Goal: Communication & Community: Participate in discussion

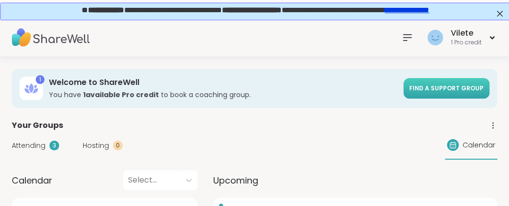
click at [444, 92] on span "Find a support group" at bounding box center [446, 88] width 74 height 8
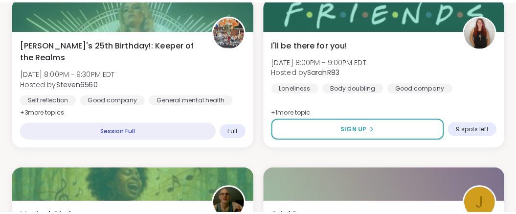
scroll to position [1262, 0]
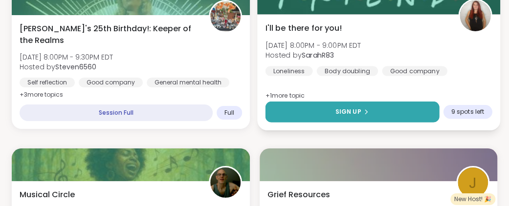
click at [335, 116] on span "Sign Up" at bounding box center [348, 112] width 26 height 9
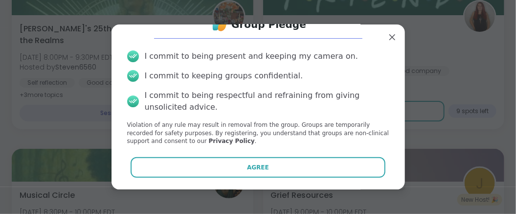
scroll to position [73, 0]
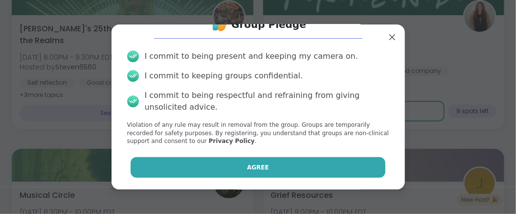
click at [264, 165] on button "Agree" at bounding box center [258, 167] width 255 height 21
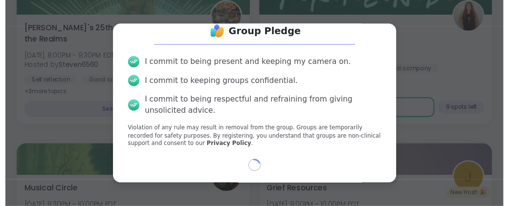
scroll to position [65, 0]
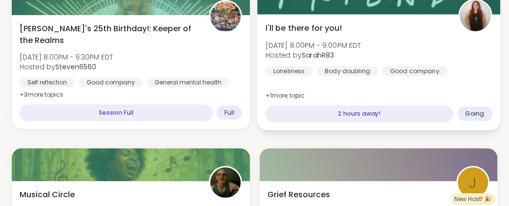
click at [342, 34] on span "I'll be there for you!" at bounding box center [303, 28] width 77 height 12
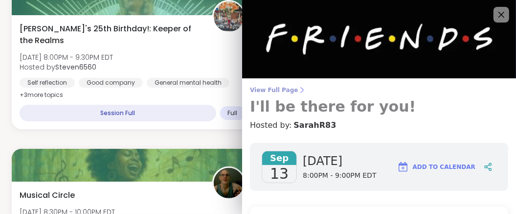
click at [272, 92] on span "View Full Page" at bounding box center [379, 90] width 258 height 8
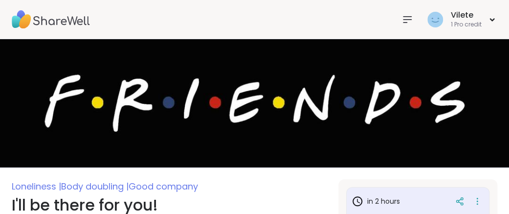
type textarea "*"
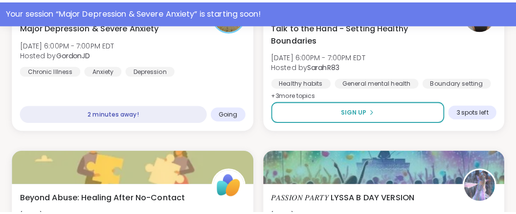
scroll to position [616, 0]
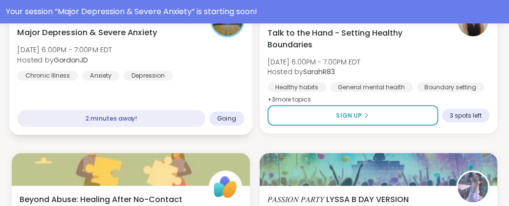
click at [157, 38] on span "Major Depression & Severe Anxiety" at bounding box center [87, 32] width 140 height 12
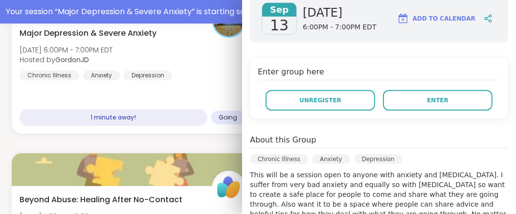
scroll to position [168, 0]
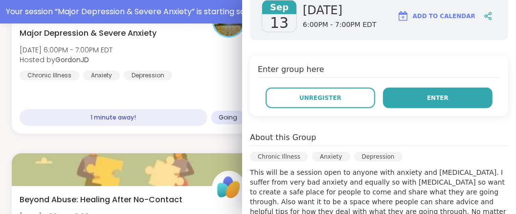
click at [427, 102] on span "Enter" at bounding box center [438, 97] width 22 height 9
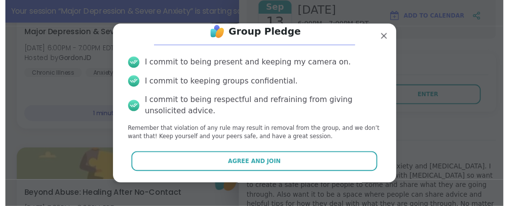
scroll to position [73, 0]
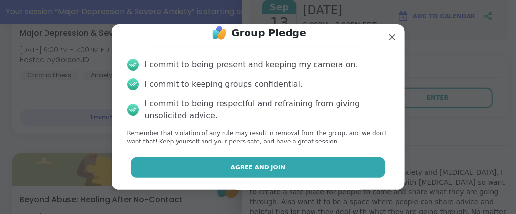
click at [261, 163] on span "Agree and Join" at bounding box center [258, 167] width 55 height 9
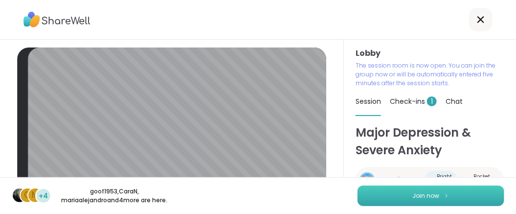
click at [385, 194] on button "Join now" at bounding box center [431, 195] width 147 height 21
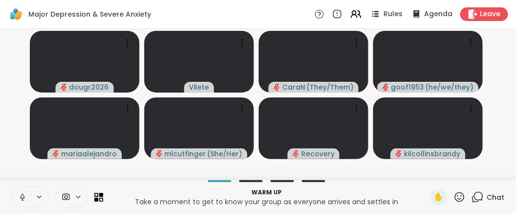
click at [27, 193] on icon at bounding box center [22, 197] width 9 height 9
click at [26, 194] on icon at bounding box center [22, 197] width 7 height 7
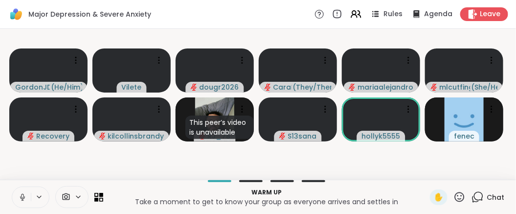
click at [26, 193] on icon at bounding box center [22, 197] width 9 height 9
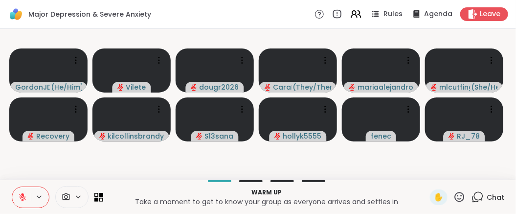
click at [26, 194] on icon at bounding box center [22, 197] width 7 height 7
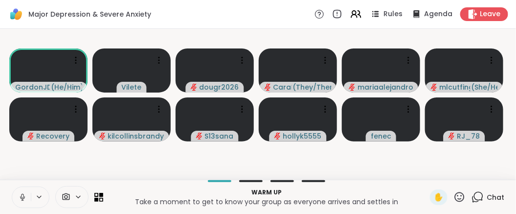
click at [27, 193] on icon at bounding box center [22, 197] width 9 height 9
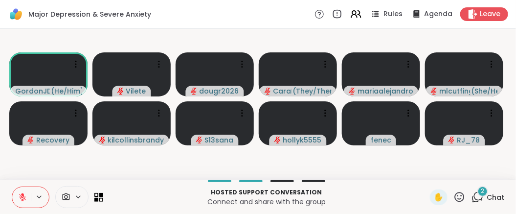
click at [24, 194] on icon at bounding box center [22, 197] width 7 height 7
click at [26, 193] on icon at bounding box center [22, 197] width 9 height 9
click at [345, 189] on p "Hosted support conversation" at bounding box center [266, 192] width 315 height 9
click at [481, 187] on span "2" at bounding box center [482, 191] width 3 height 8
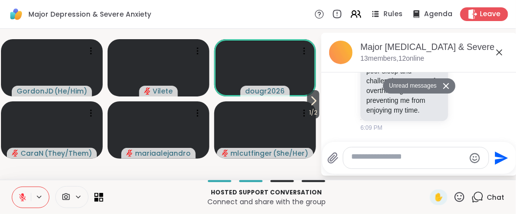
scroll to position [105, 0]
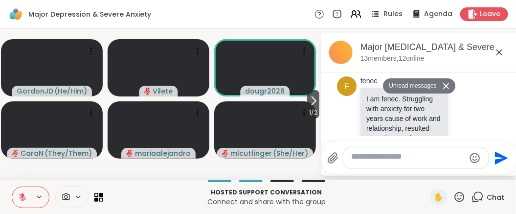
click at [449, 89] on icon at bounding box center [446, 86] width 7 height 6
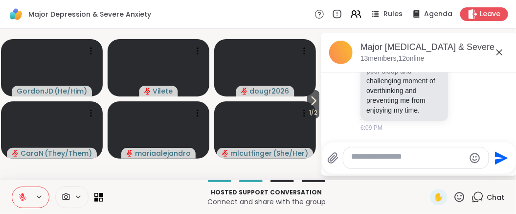
scroll to position [324, 0]
click at [315, 21] on div "Rules Agenda Leave" at bounding box center [412, 14] width 194 height 14
click at [497, 58] on icon at bounding box center [500, 52] width 12 height 12
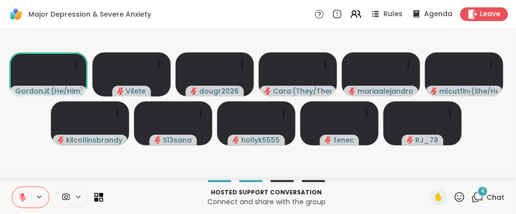
click at [388, 197] on p "Connect and share with the group" at bounding box center [266, 202] width 315 height 10
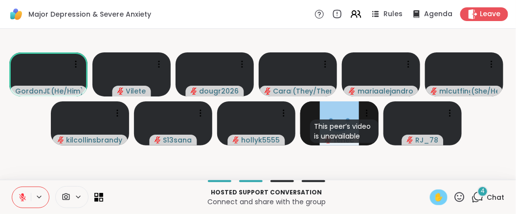
click at [434, 196] on span "✋" at bounding box center [439, 197] width 10 height 12
click at [24, 193] on icon at bounding box center [22, 195] width 3 height 4
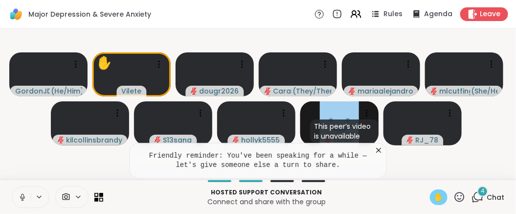
click at [26, 192] on div "Hosted support conversation Connect and share with the group ✋ 4 Chat" at bounding box center [258, 197] width 516 height 34
click at [25, 193] on icon at bounding box center [22, 197] width 5 height 8
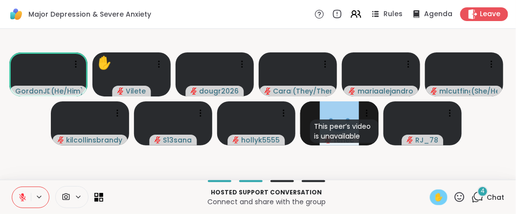
click at [434, 192] on span "✋" at bounding box center [439, 197] width 10 height 12
click at [23, 194] on icon at bounding box center [22, 197] width 9 height 9
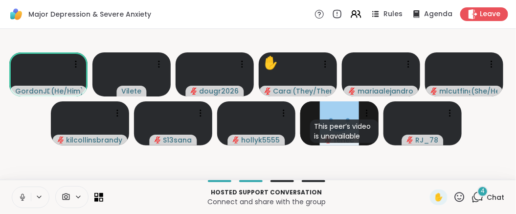
click at [23, 194] on icon at bounding box center [22, 196] width 2 height 4
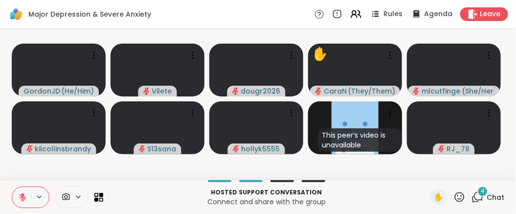
click at [25, 194] on icon at bounding box center [22, 197] width 7 height 7
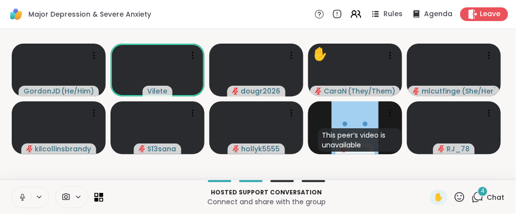
click at [23, 194] on icon at bounding box center [22, 196] width 2 height 4
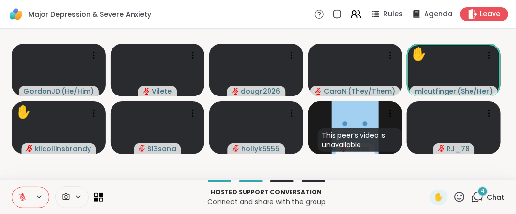
click at [24, 193] on icon at bounding box center [22, 195] width 3 height 4
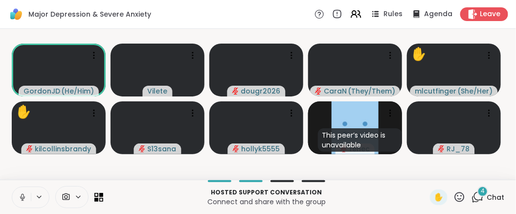
click at [26, 193] on icon at bounding box center [22, 197] width 9 height 9
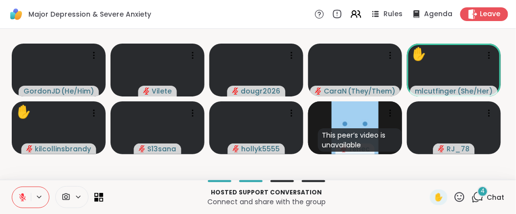
click at [24, 193] on icon at bounding box center [22, 195] width 3 height 4
click at [26, 193] on icon at bounding box center [22, 197] width 9 height 9
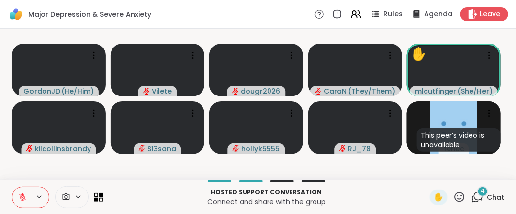
click at [481, 187] on span "4" at bounding box center [483, 191] width 4 height 8
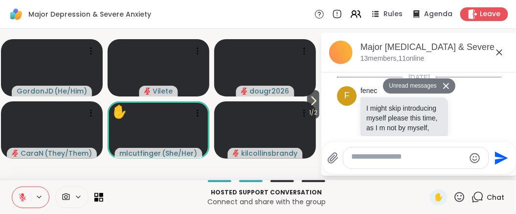
scroll to position [1185, 0]
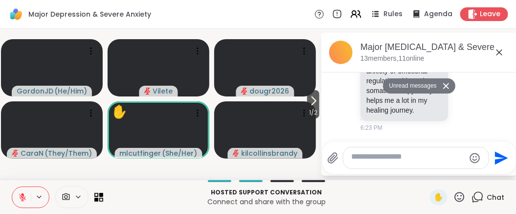
click at [449, 89] on icon at bounding box center [446, 86] width 6 height 6
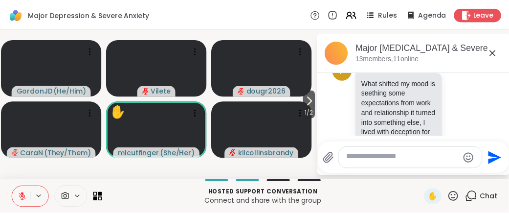
scroll to position [1156, 0]
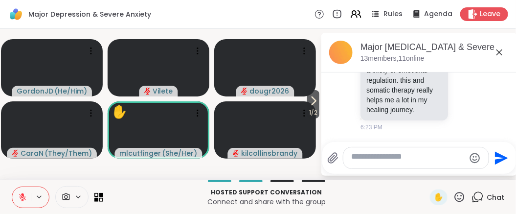
click at [496, 58] on icon at bounding box center [500, 52] width 12 height 12
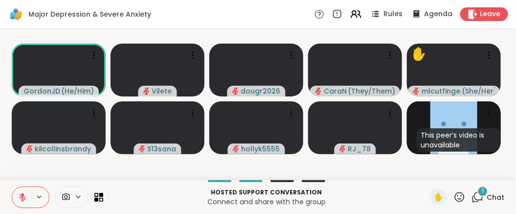
click at [24, 193] on icon at bounding box center [22, 195] width 3 height 4
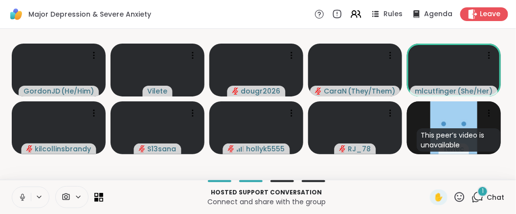
click at [25, 193] on icon at bounding box center [22, 197] width 9 height 9
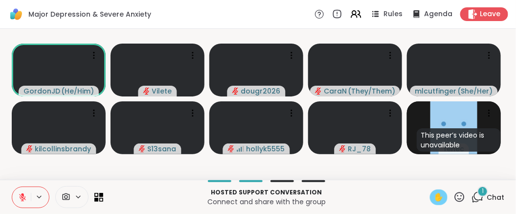
click at [434, 195] on span "✋" at bounding box center [439, 197] width 10 height 12
click at [26, 193] on icon at bounding box center [22, 197] width 9 height 9
click at [27, 193] on icon at bounding box center [22, 197] width 9 height 9
click at [434, 195] on span "✋" at bounding box center [439, 197] width 10 height 12
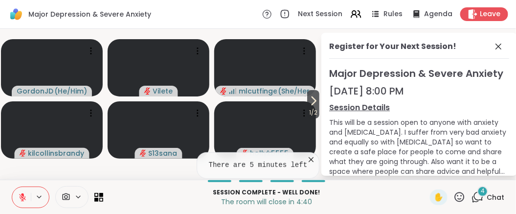
click at [387, 113] on link "Session Details" at bounding box center [419, 108] width 180 height 12
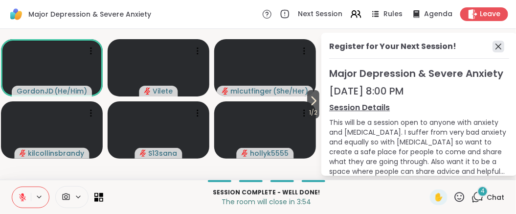
click at [496, 49] on icon at bounding box center [499, 47] width 6 height 6
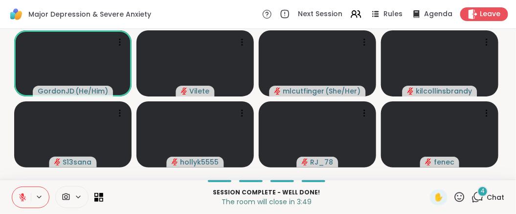
click at [26, 193] on icon at bounding box center [22, 197] width 9 height 9
click at [24, 193] on icon at bounding box center [22, 195] width 3 height 4
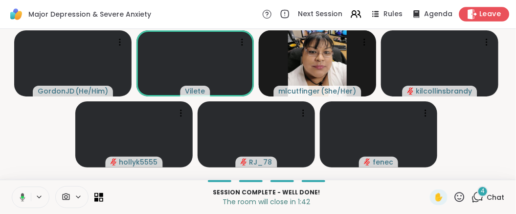
click at [480, 13] on span "Leave" at bounding box center [491, 14] width 22 height 10
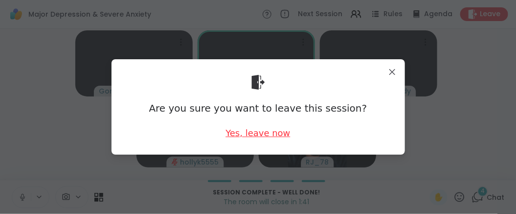
click at [263, 136] on div "Yes, leave now" at bounding box center [258, 133] width 65 height 12
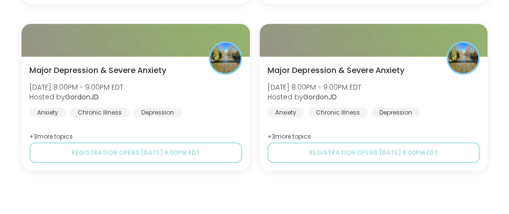
scroll to position [984, 0]
click at [500, 46] on section "Upcoming Sessions in this Series Major [MEDICAL_DATA] & Severe Anxiety [DATE] 6…" at bounding box center [254, 16] width 509 height 393
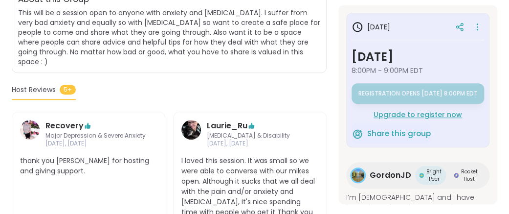
scroll to position [0, 0]
